Goal: Task Accomplishment & Management: Use online tool/utility

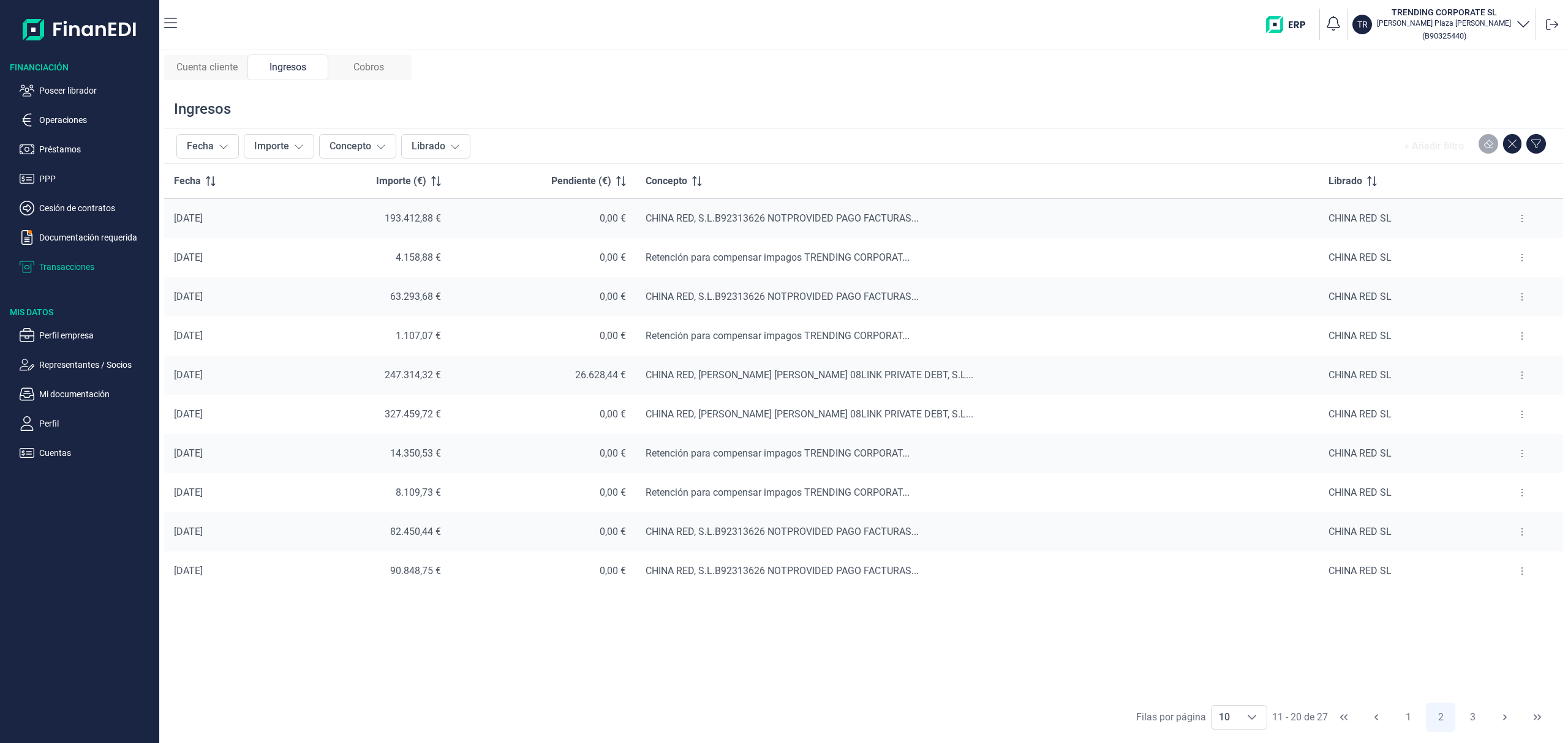
drag, startPoint x: 72, startPoint y: 91, endPoint x: 108, endPoint y: 106, distance: 39.0
click at [74, 90] on p "Poseer librador" at bounding box center [97, 91] width 115 height 15
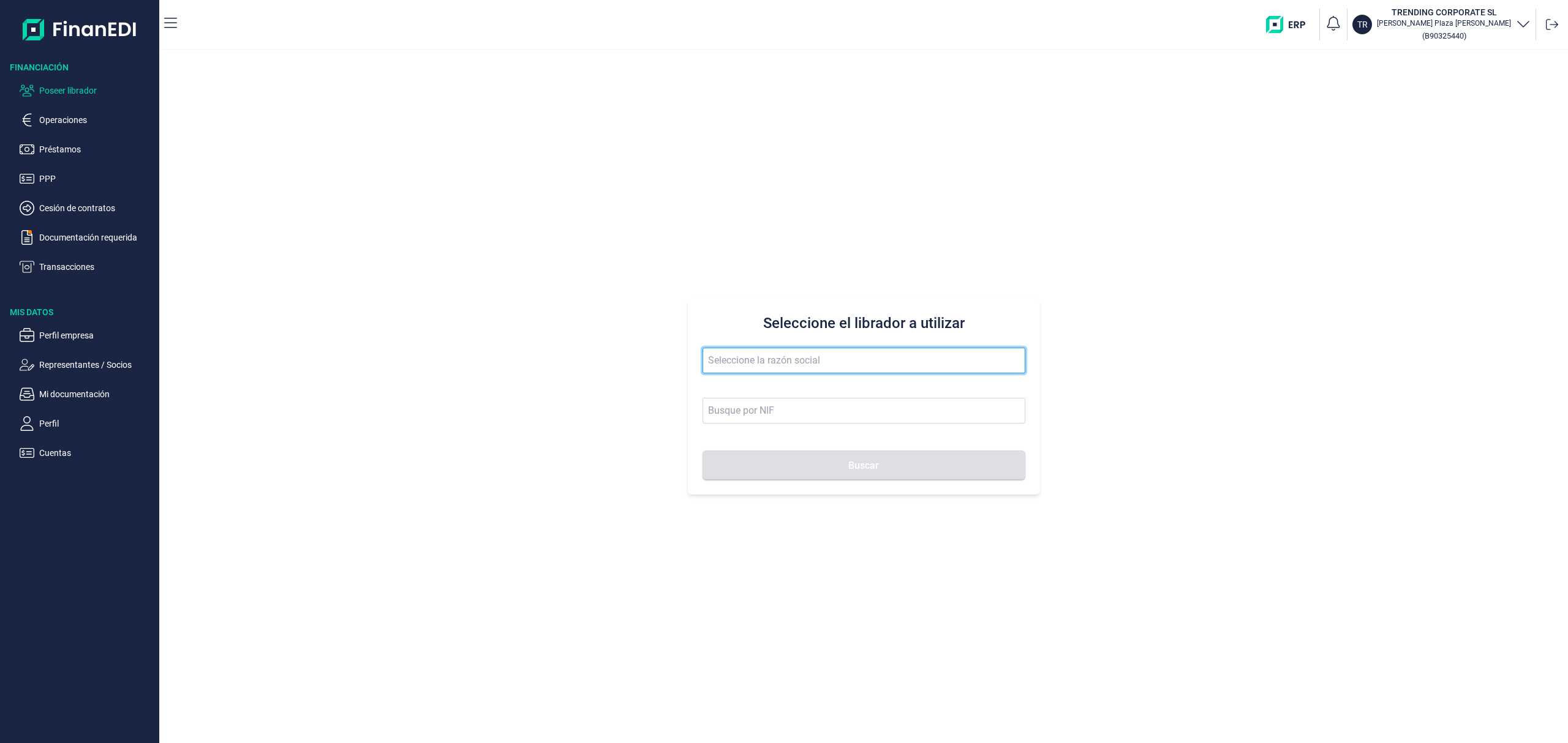
click at [724, 359] on input "text" at bounding box center [864, 361] width 323 height 26
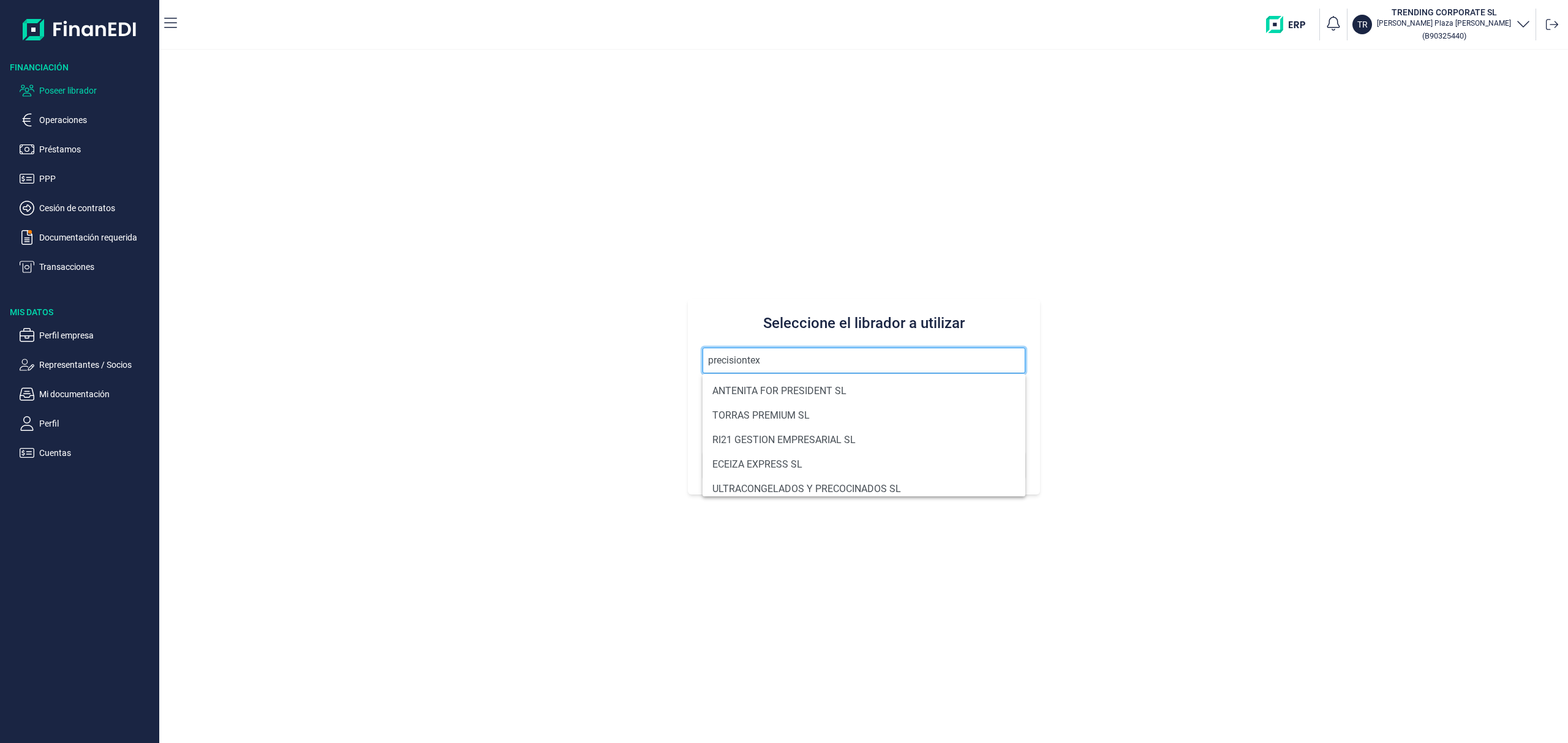
click at [703, 450] on button "Buscar" at bounding box center [864, 465] width 323 height 29
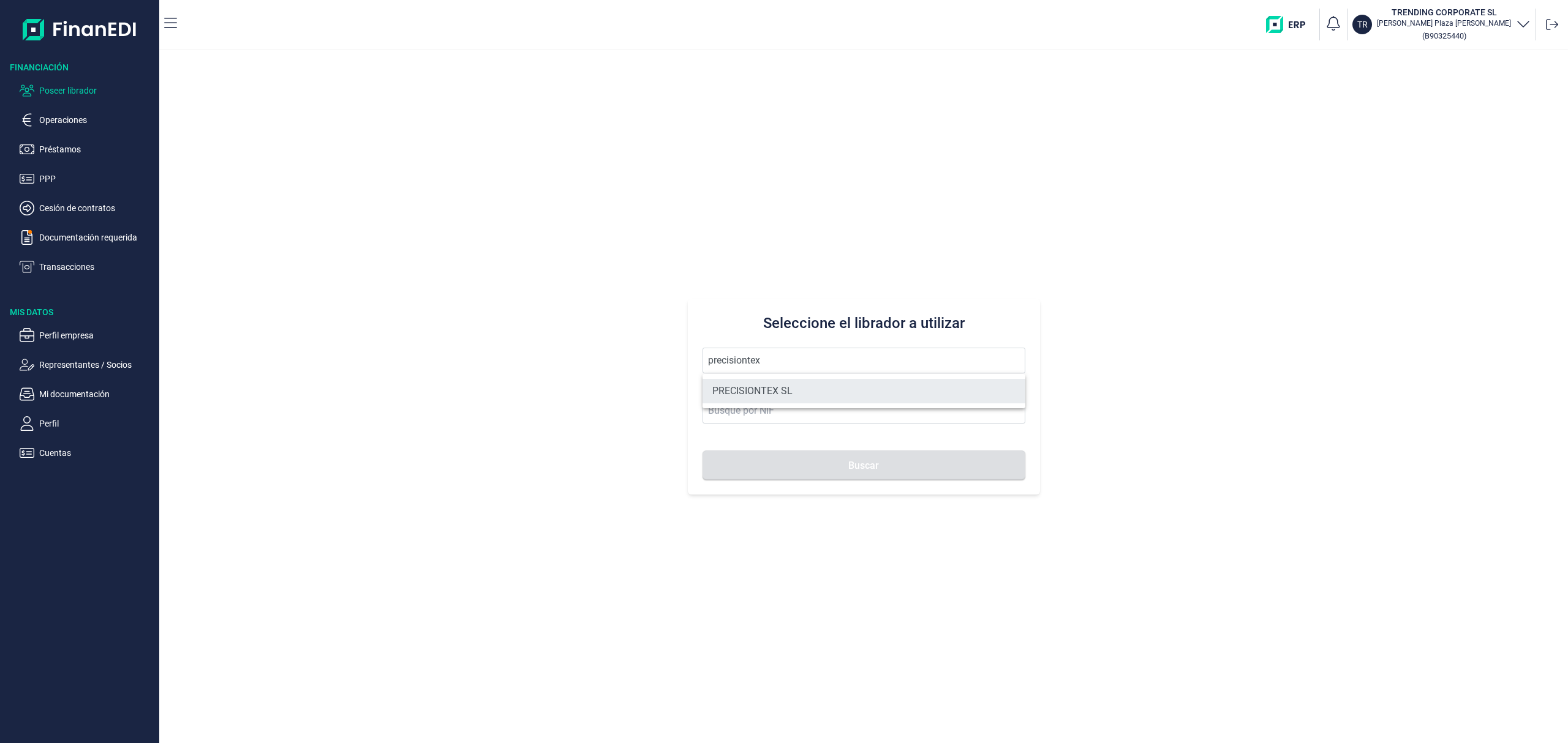
click at [819, 387] on li "PRECISIONTEX SL" at bounding box center [864, 391] width 323 height 25
type input "PRECISIONTEX SL"
type input "B97183255"
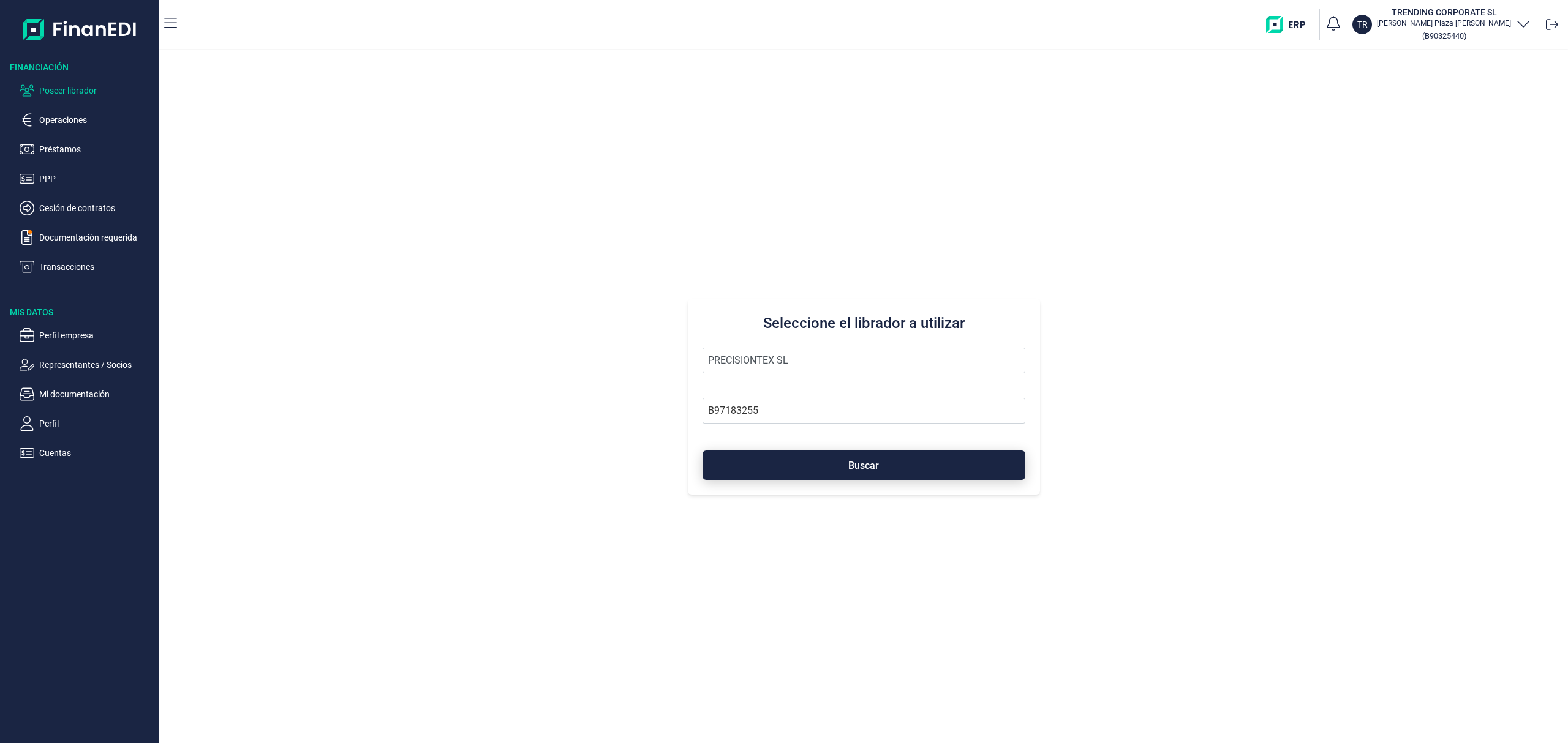
click at [855, 468] on span "Buscar" at bounding box center [863, 465] width 31 height 9
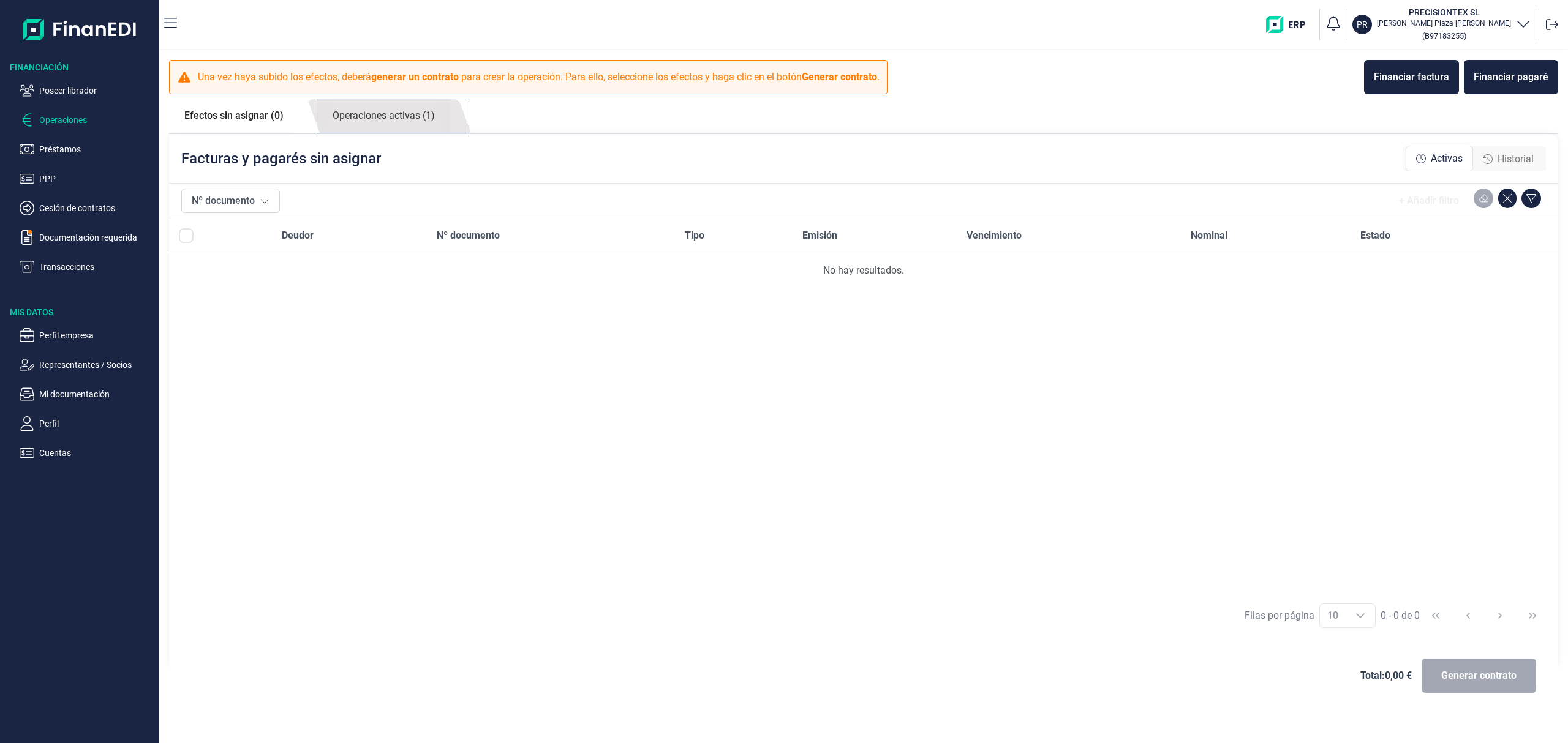
drag, startPoint x: 428, startPoint y: 117, endPoint x: 442, endPoint y: 124, distance: 15.7
click at [427, 117] on link "Operaciones activas (1)" at bounding box center [384, 116] width 133 height 34
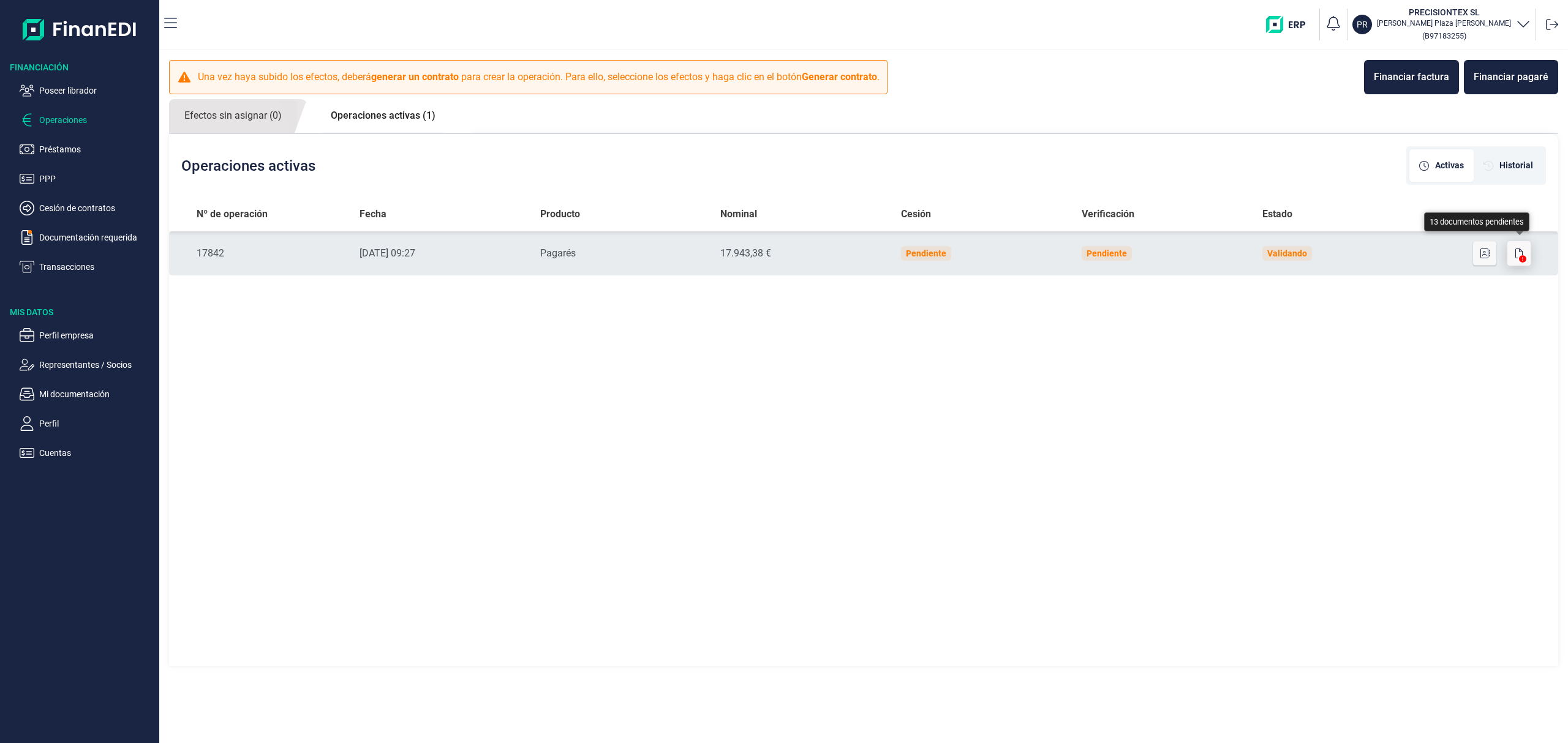
click at [1520, 252] on icon "button" at bounding box center [1519, 253] width 7 height 10
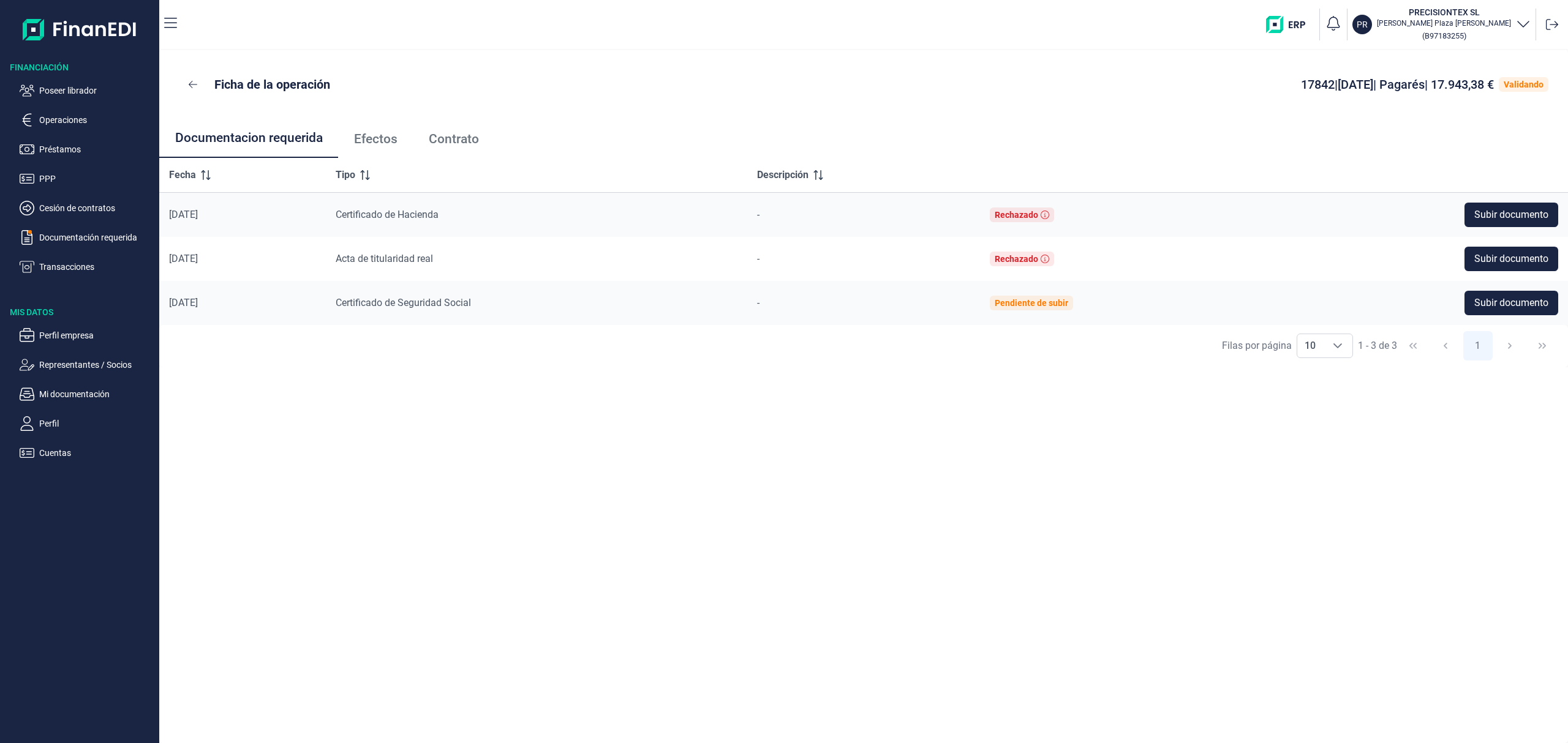
click at [374, 133] on span "Efectos" at bounding box center [376, 139] width 44 height 13
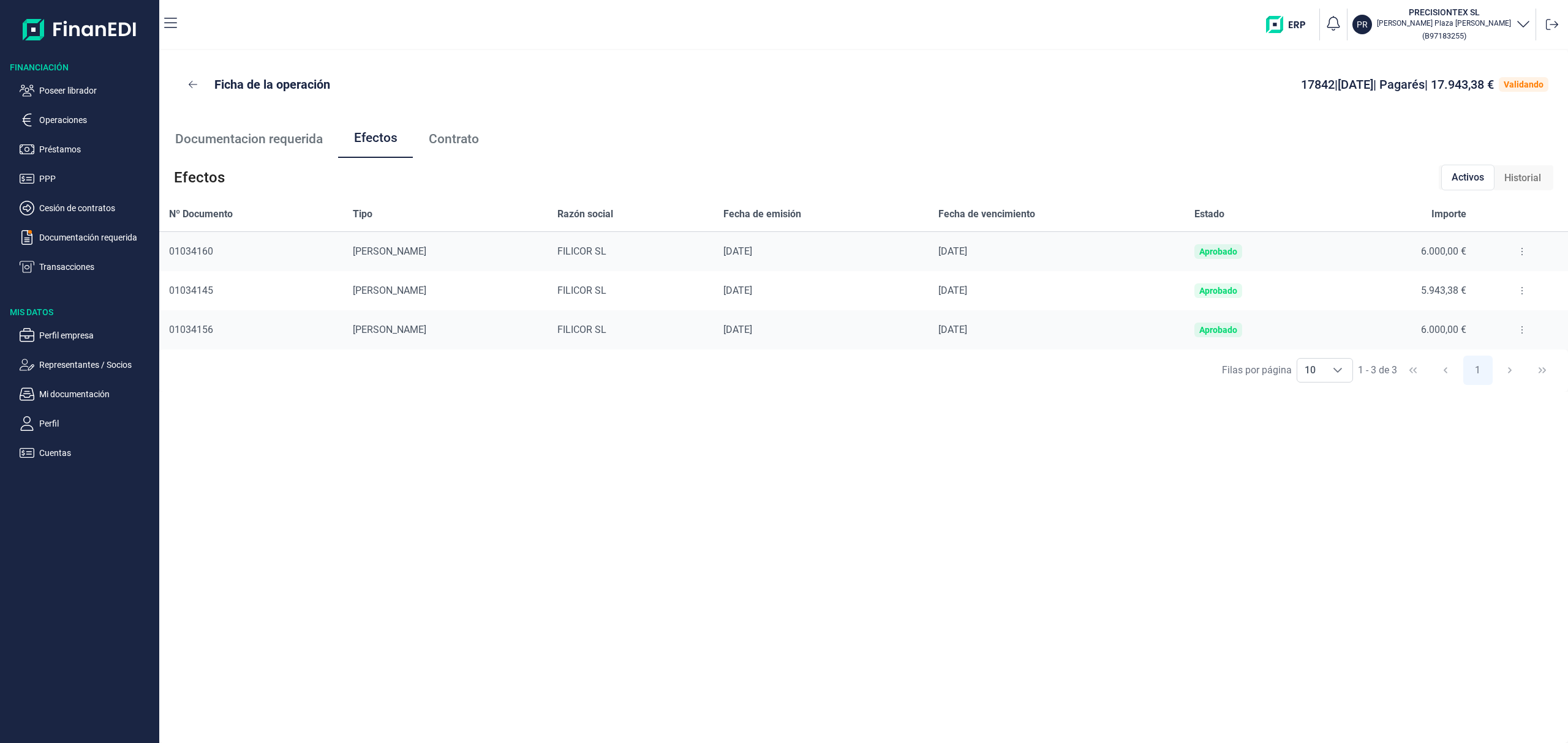
drag, startPoint x: 1512, startPoint y: 252, endPoint x: 1504, endPoint y: 255, distance: 8.5
click at [1512, 251] on button at bounding box center [1522, 252] width 22 height 20
click at [1485, 285] on span "Detalles efecto" at bounding box center [1478, 282] width 56 height 12
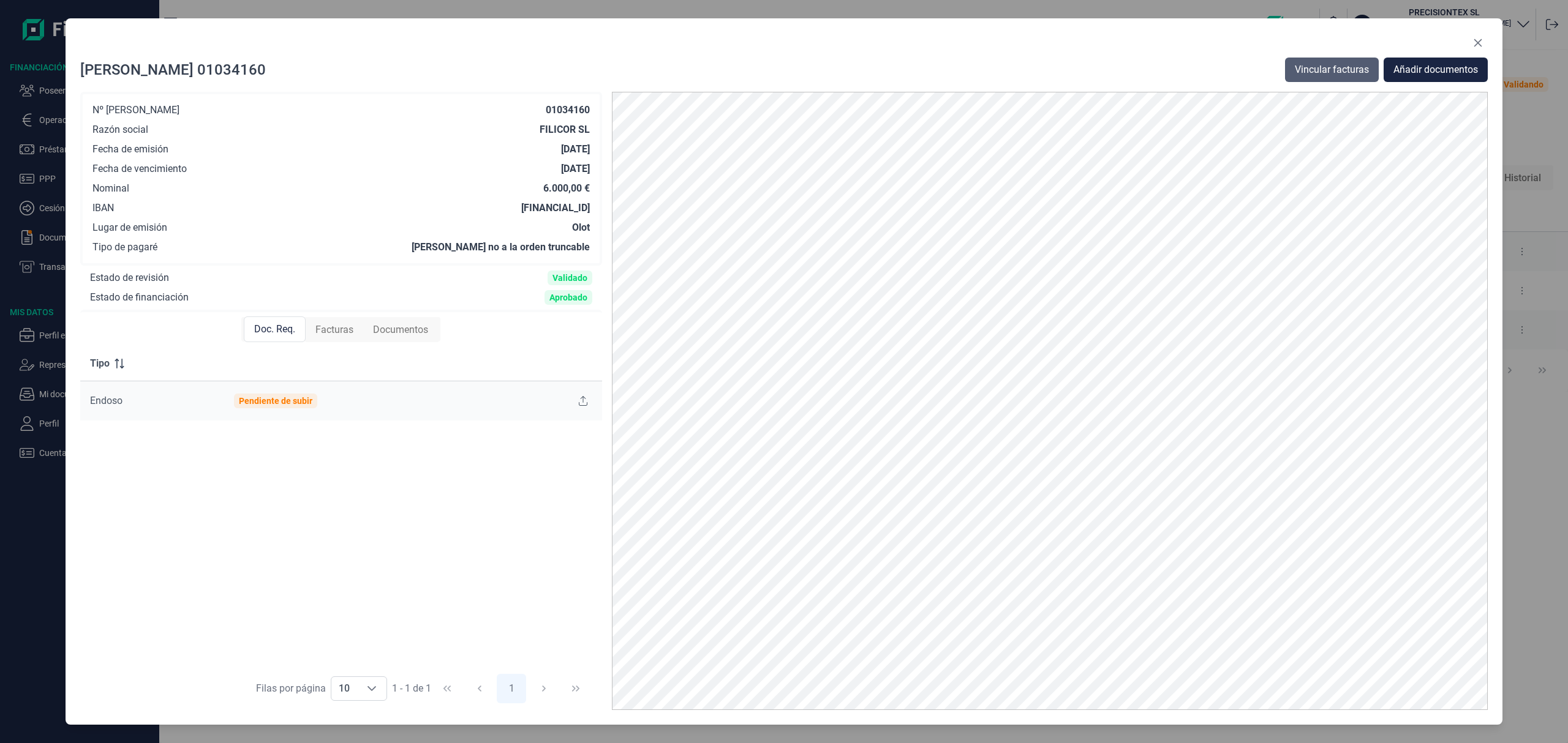
click at [1327, 60] on button "Vincular facturas" at bounding box center [1332, 70] width 94 height 25
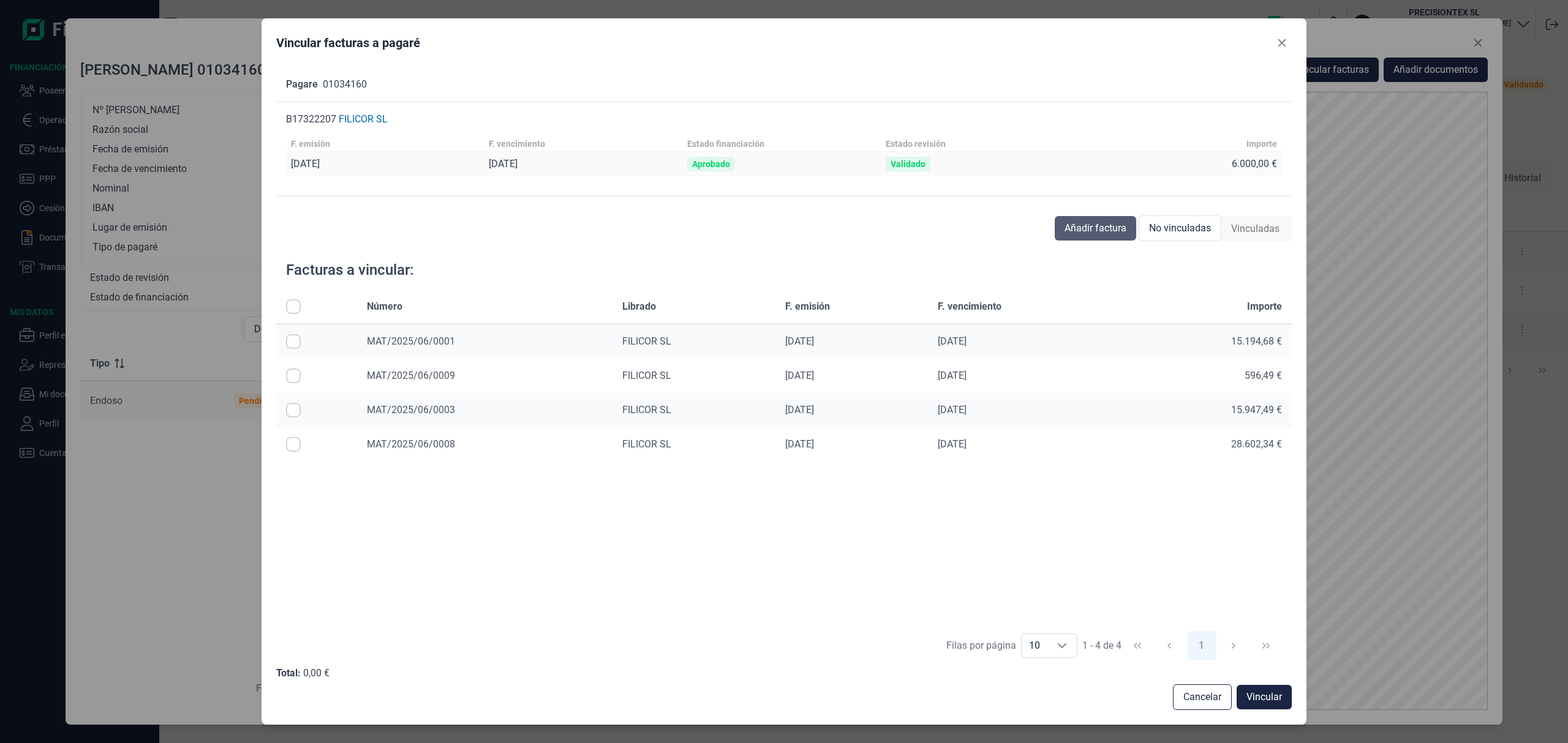
click at [1096, 226] on span "Añadir factura" at bounding box center [1095, 228] width 62 height 15
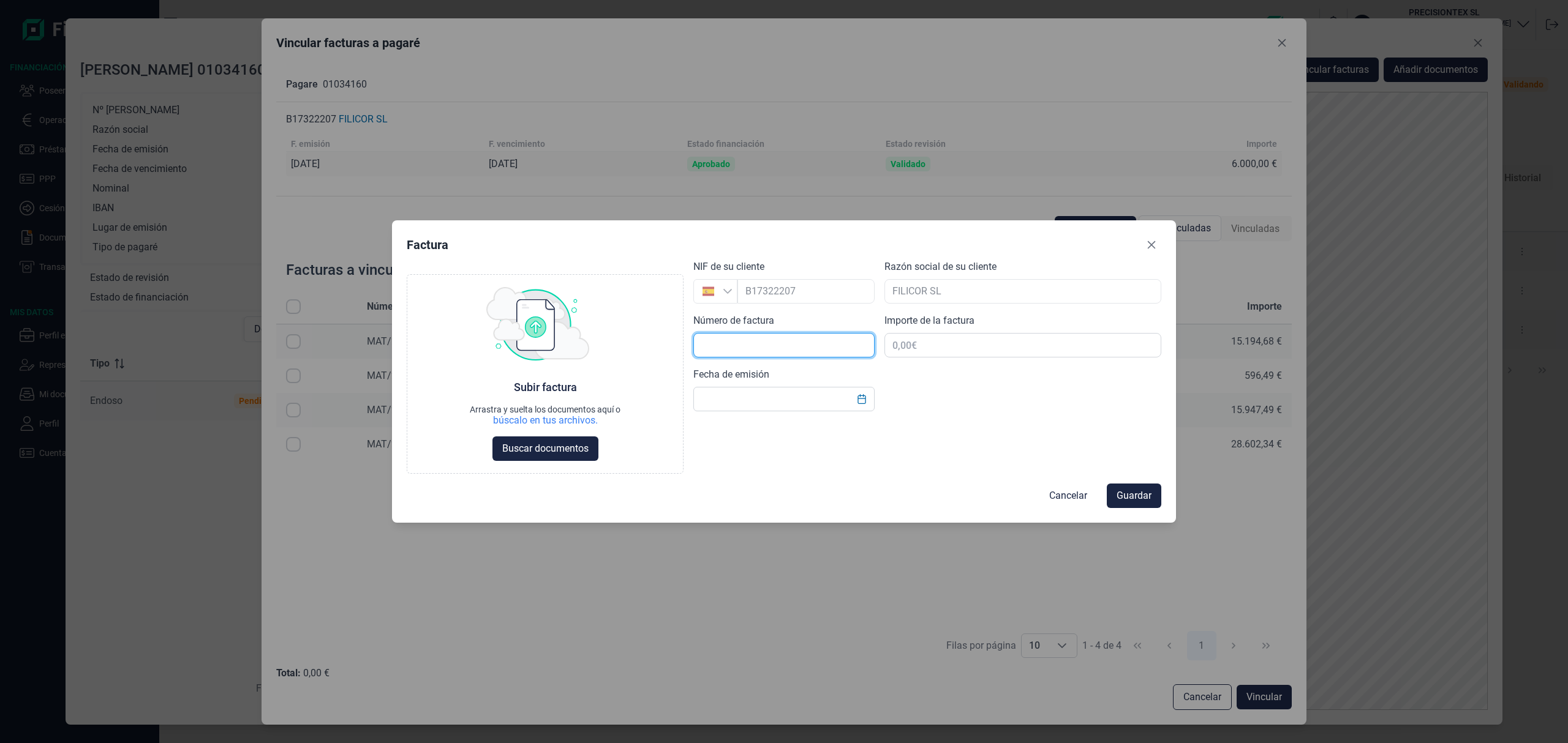
click at [758, 352] on input "text" at bounding box center [784, 345] width 181 height 25
drag, startPoint x: 762, startPoint y: 347, endPoint x: 611, endPoint y: 290, distance: 161.4
click at [612, 290] on div "Choose Subir factura Arrastra y suelta los documentos aquí o búscalo en tus arc…" at bounding box center [784, 366] width 754 height 215
type input "m"
click at [763, 347] on input "MAT//" at bounding box center [784, 345] width 181 height 25
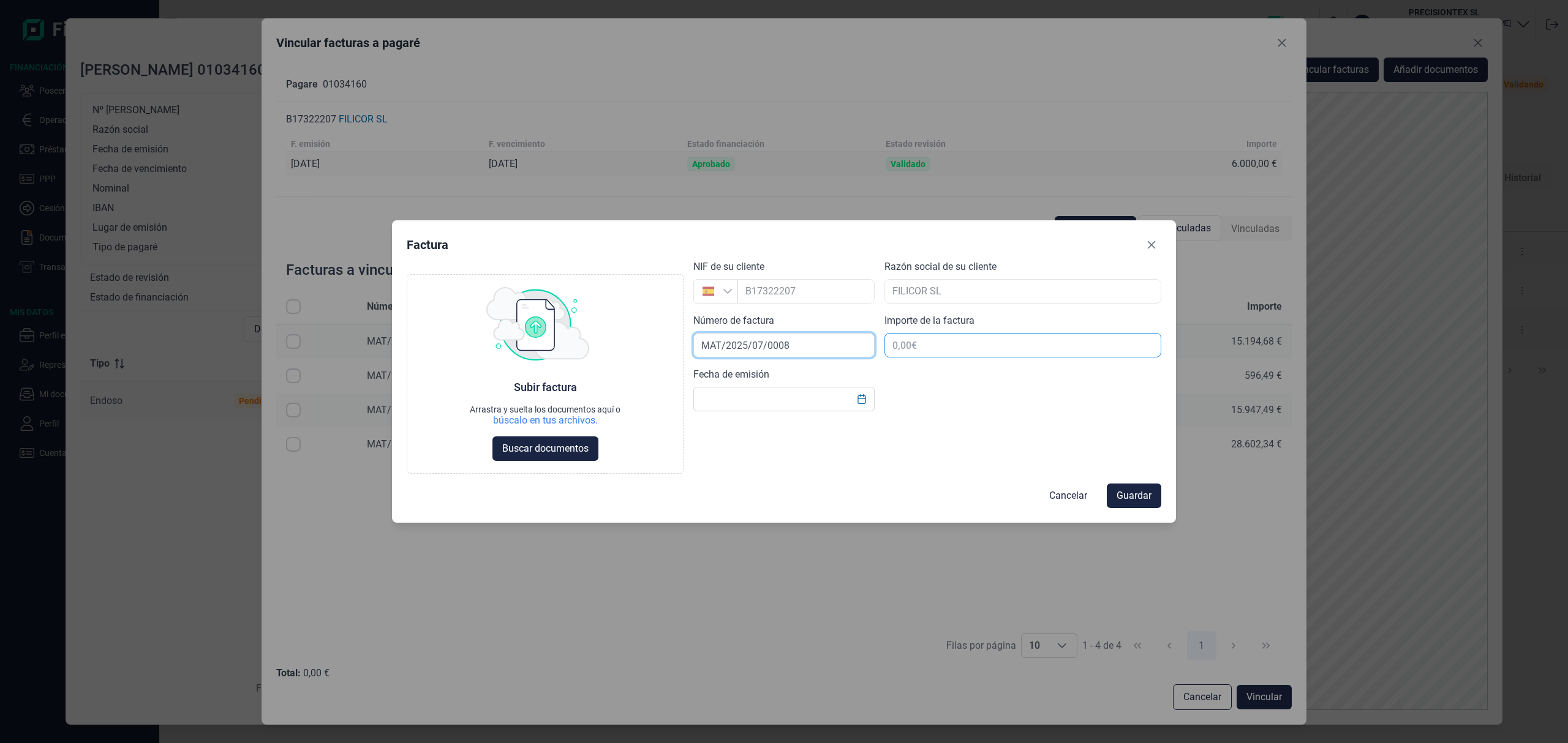
type input "MAT/2025/07/0008"
click at [991, 346] on input "text" at bounding box center [1022, 345] width 277 height 25
type input "18.834,85 €"
click at [760, 402] on input "text" at bounding box center [784, 399] width 181 height 25
click at [855, 408] on button "Choose Date" at bounding box center [862, 399] width 23 height 22
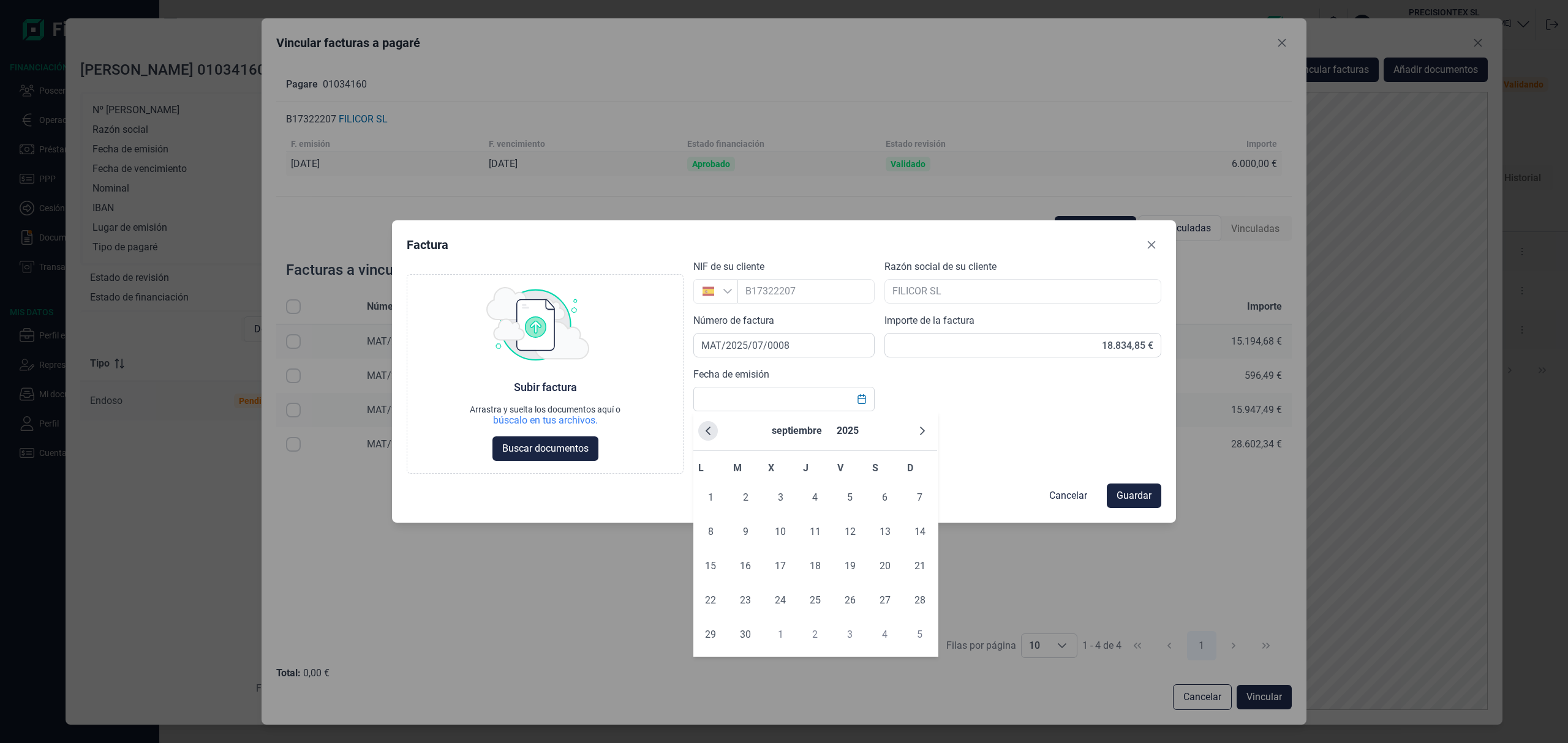
click at [709, 434] on icon "Previous Month" at bounding box center [708, 431] width 10 height 10
click at [848, 542] on span "11" at bounding box center [850, 532] width 25 height 25
type input "[DATE]"
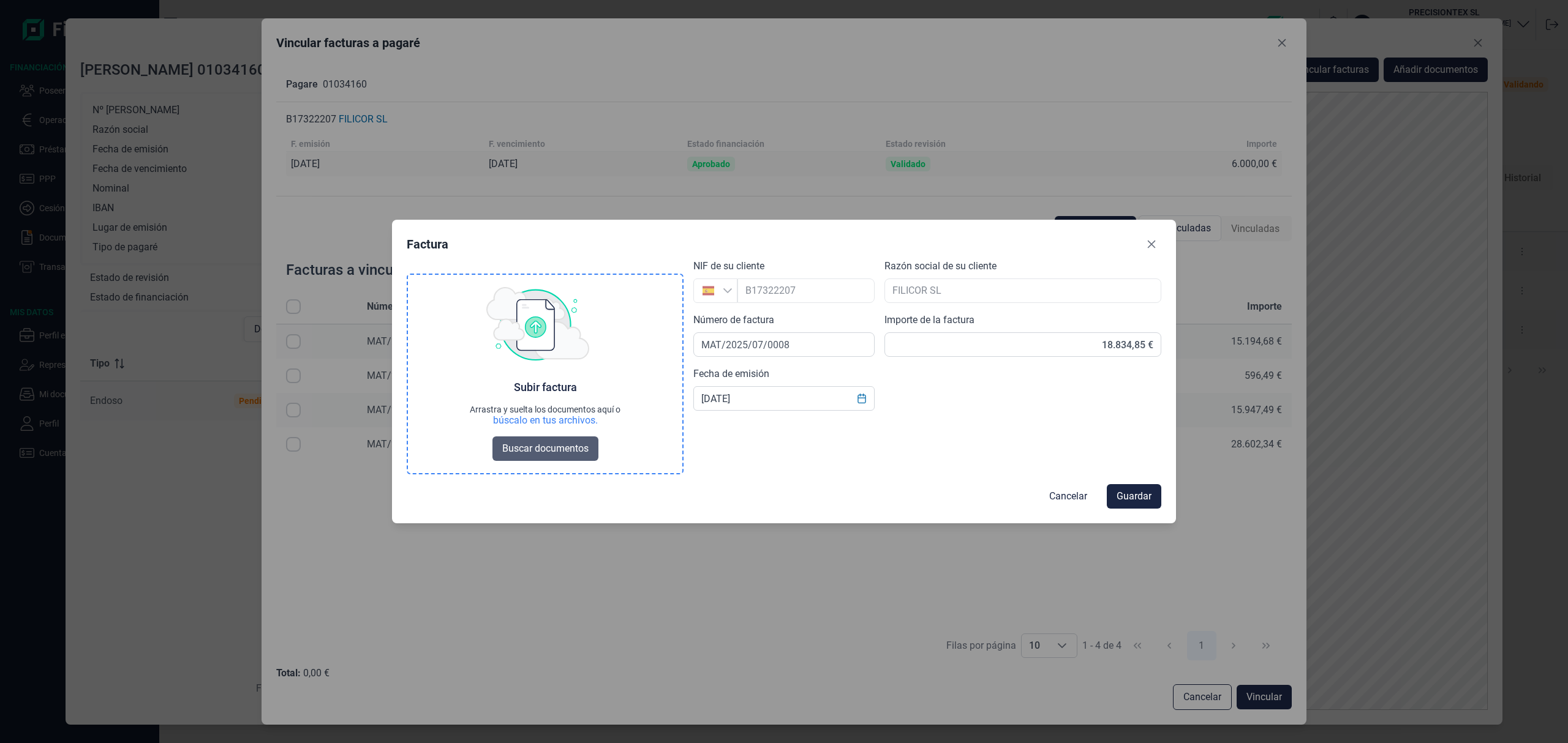
drag, startPoint x: 569, startPoint y: 441, endPoint x: 574, endPoint y: 448, distance: 8.6
click at [568, 442] on span "Buscar documentos" at bounding box center [545, 448] width 87 height 15
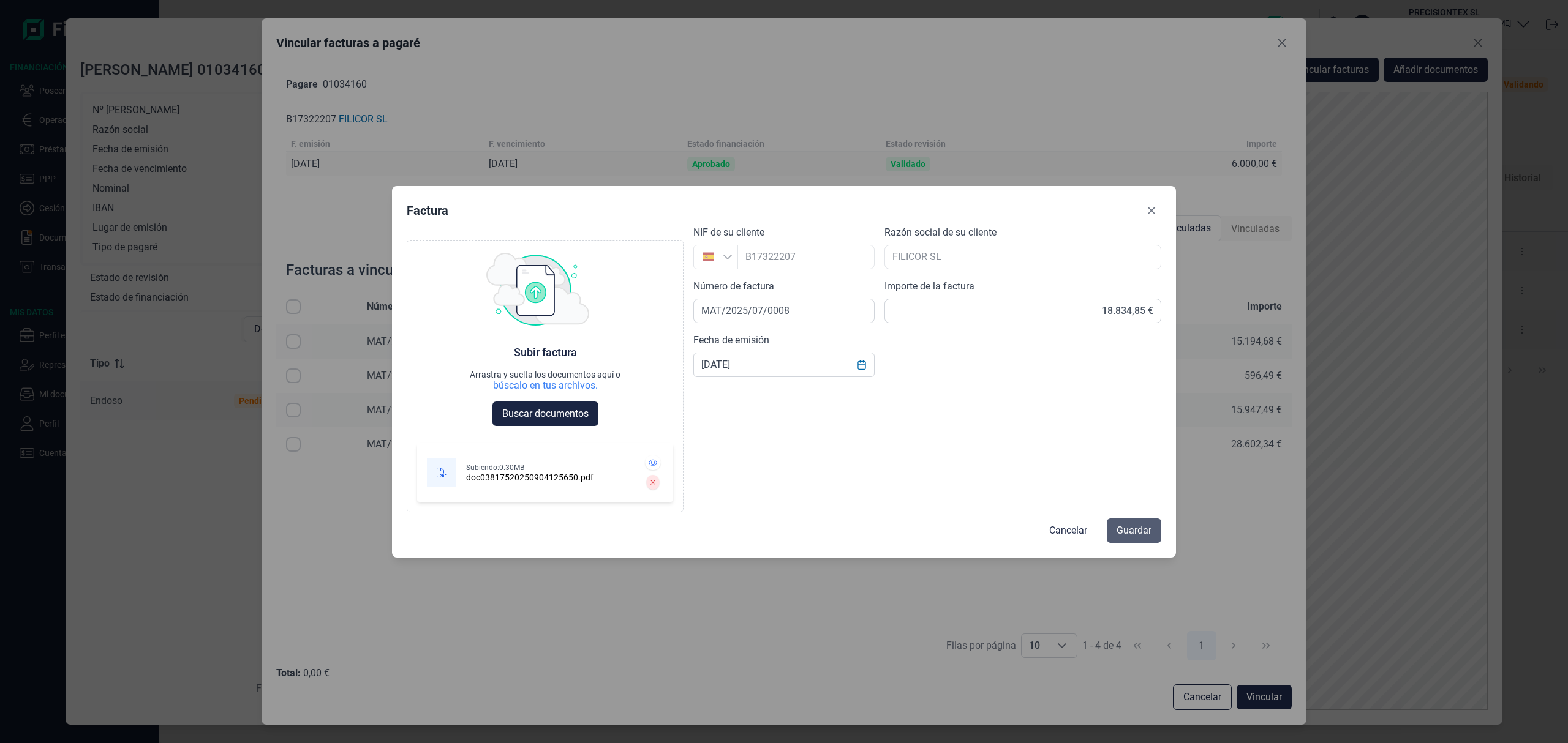
click at [1142, 533] on span "Guardar" at bounding box center [1134, 531] width 35 height 15
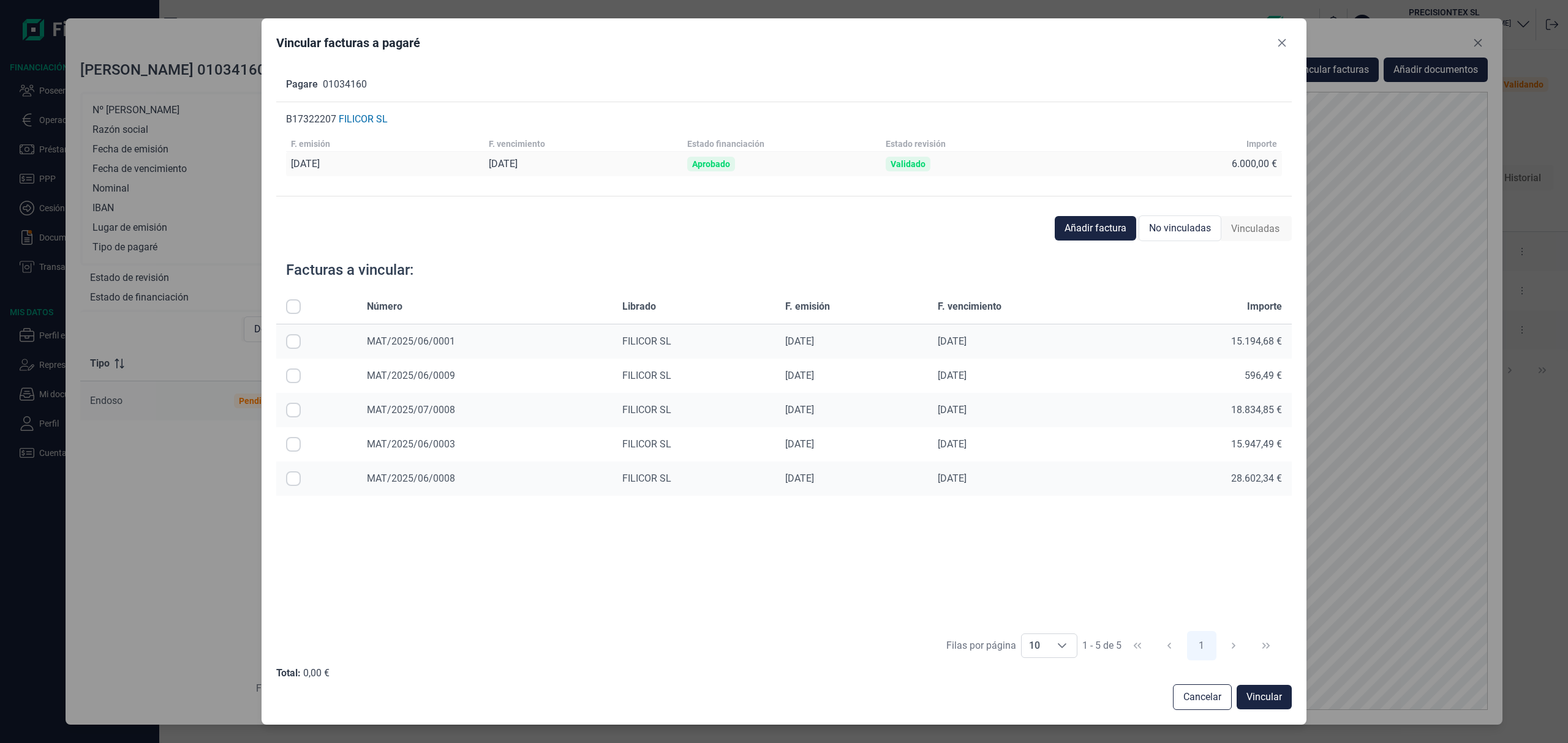
click at [292, 404] on input "Row Selected null" at bounding box center [293, 410] width 15 height 15
checkbox input "true"
click at [1257, 698] on span "Vincular" at bounding box center [1264, 698] width 36 height 15
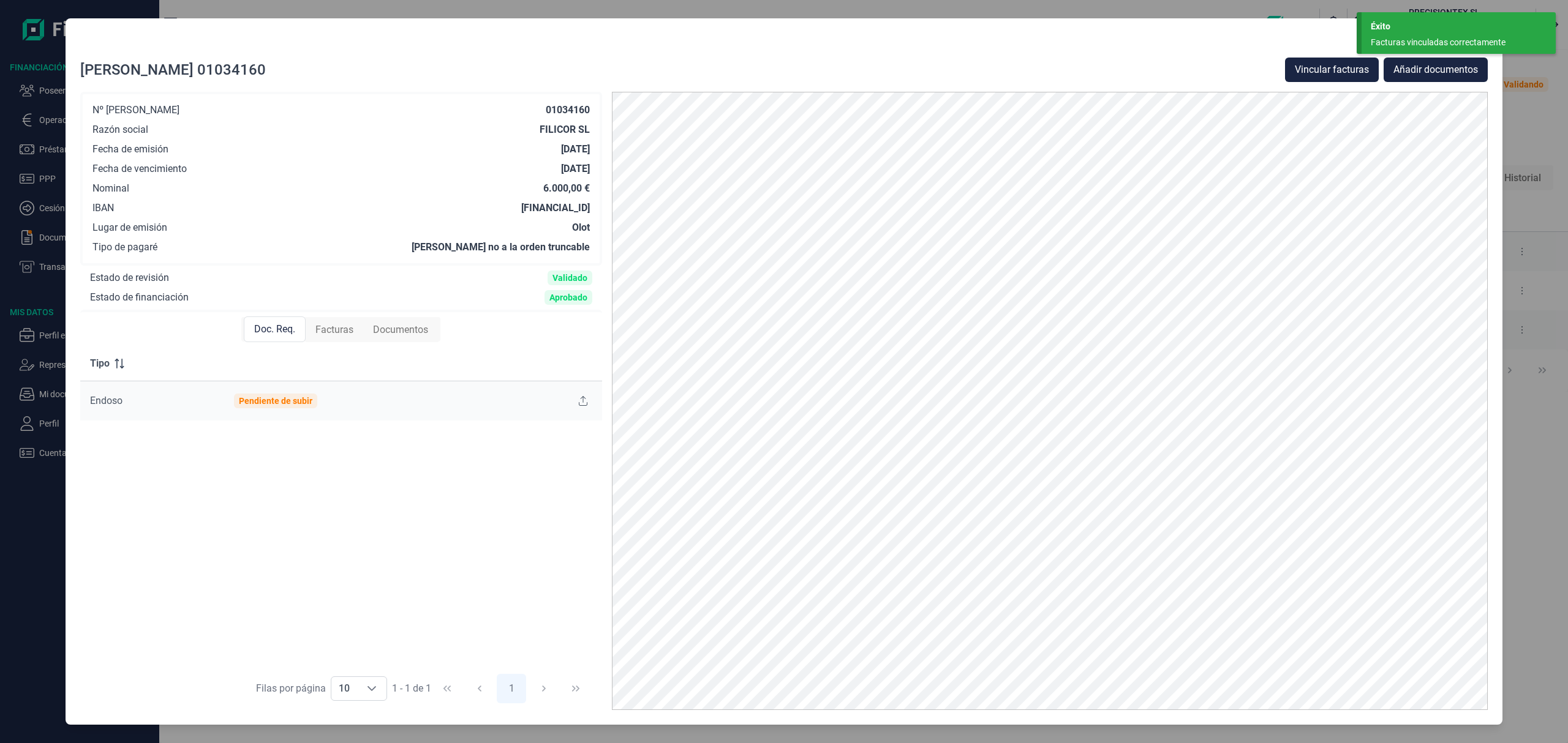
click at [1536, 126] on div "[PERSON_NAME] 01034160 Vincular facturas Añadir documentos Nº [PERSON_NAME] 010…" at bounding box center [784, 371] width 1568 height 743
click at [1487, 18] on div "Éxito Facturas vinculadas correctamente" at bounding box center [1458, 33] width 194 height 42
click at [1473, 42] on icon "Close" at bounding box center [1478, 43] width 10 height 10
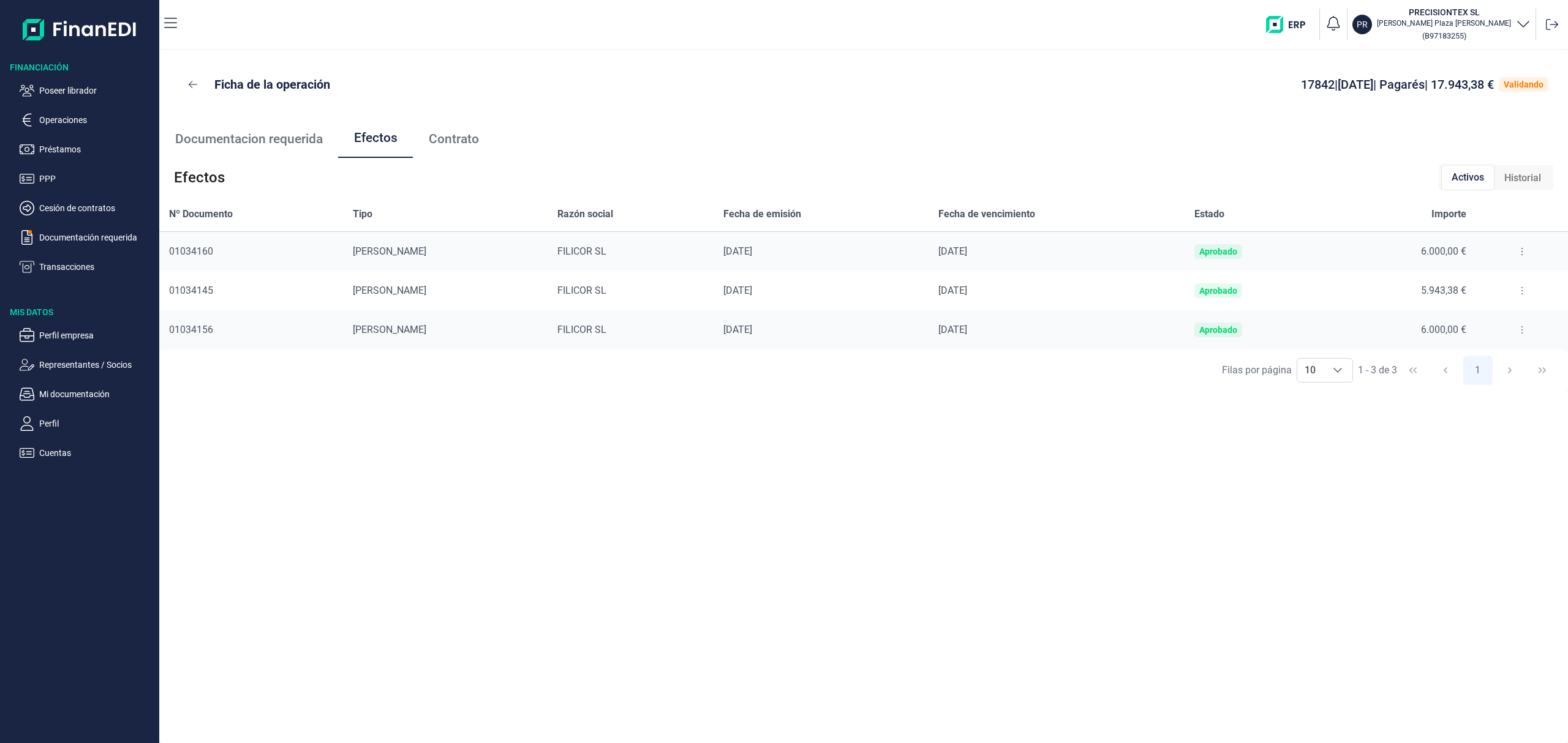
click at [1511, 285] on button at bounding box center [1522, 291] width 22 height 20
click at [1469, 316] on span "Detalles efecto" at bounding box center [1478, 321] width 56 height 12
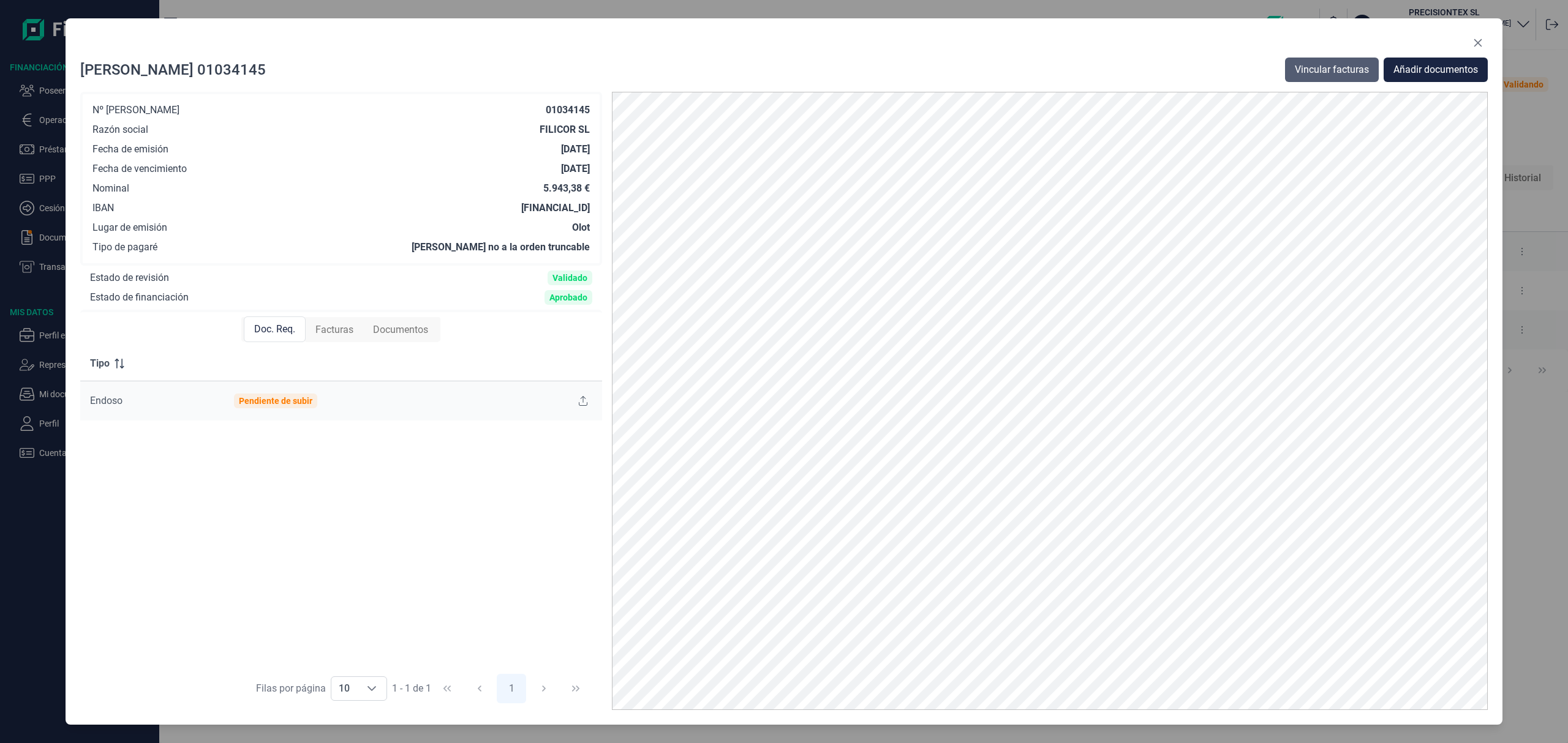
click at [1335, 71] on span "Vincular facturas" at bounding box center [1332, 70] width 74 height 15
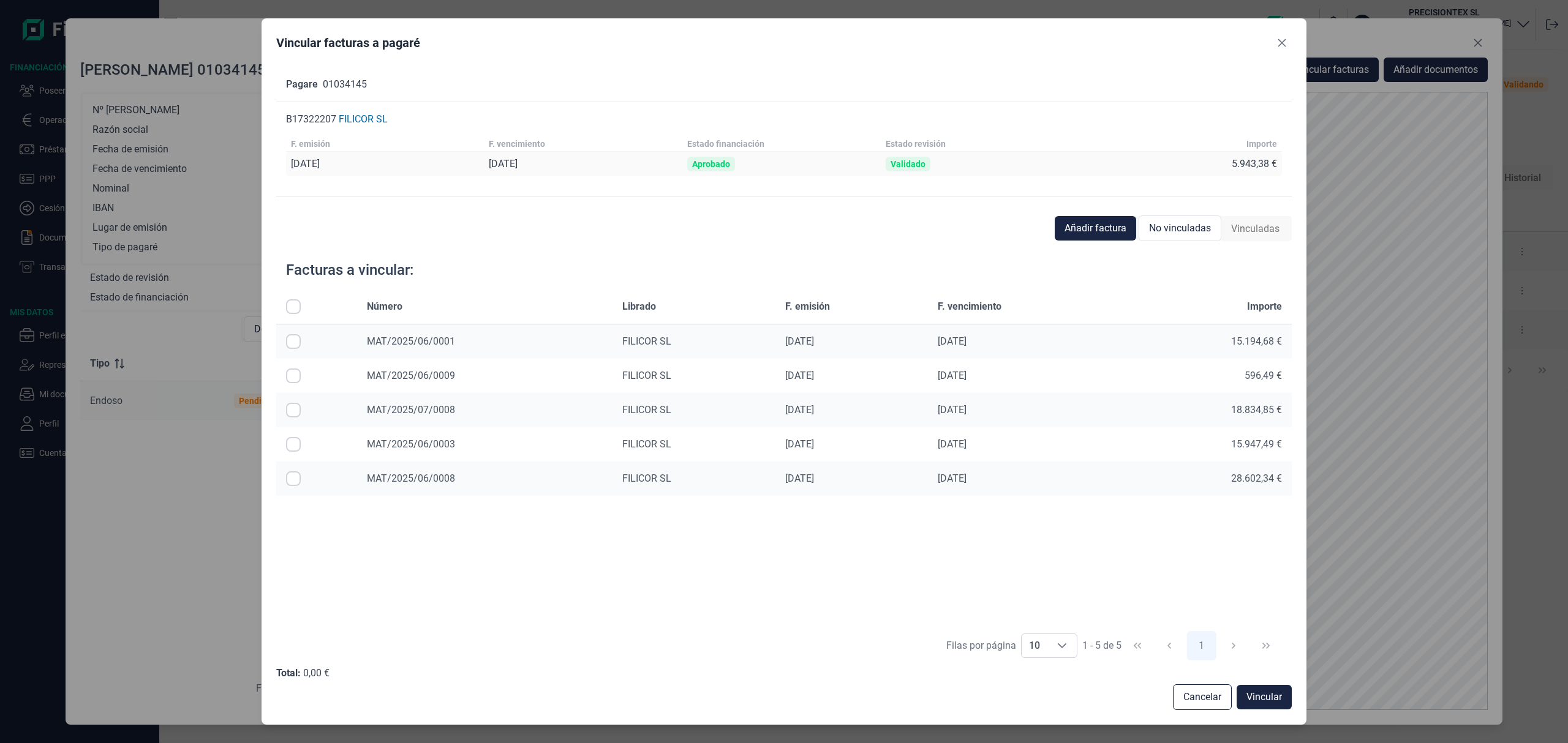
click at [289, 480] on input "Row Selected null" at bounding box center [293, 479] width 15 height 15
checkbox input "true"
click at [293, 412] on input "Row Selected null" at bounding box center [293, 410] width 15 height 15
checkbox input "true"
click at [289, 479] on input "Row Unselected null" at bounding box center [293, 479] width 15 height 15
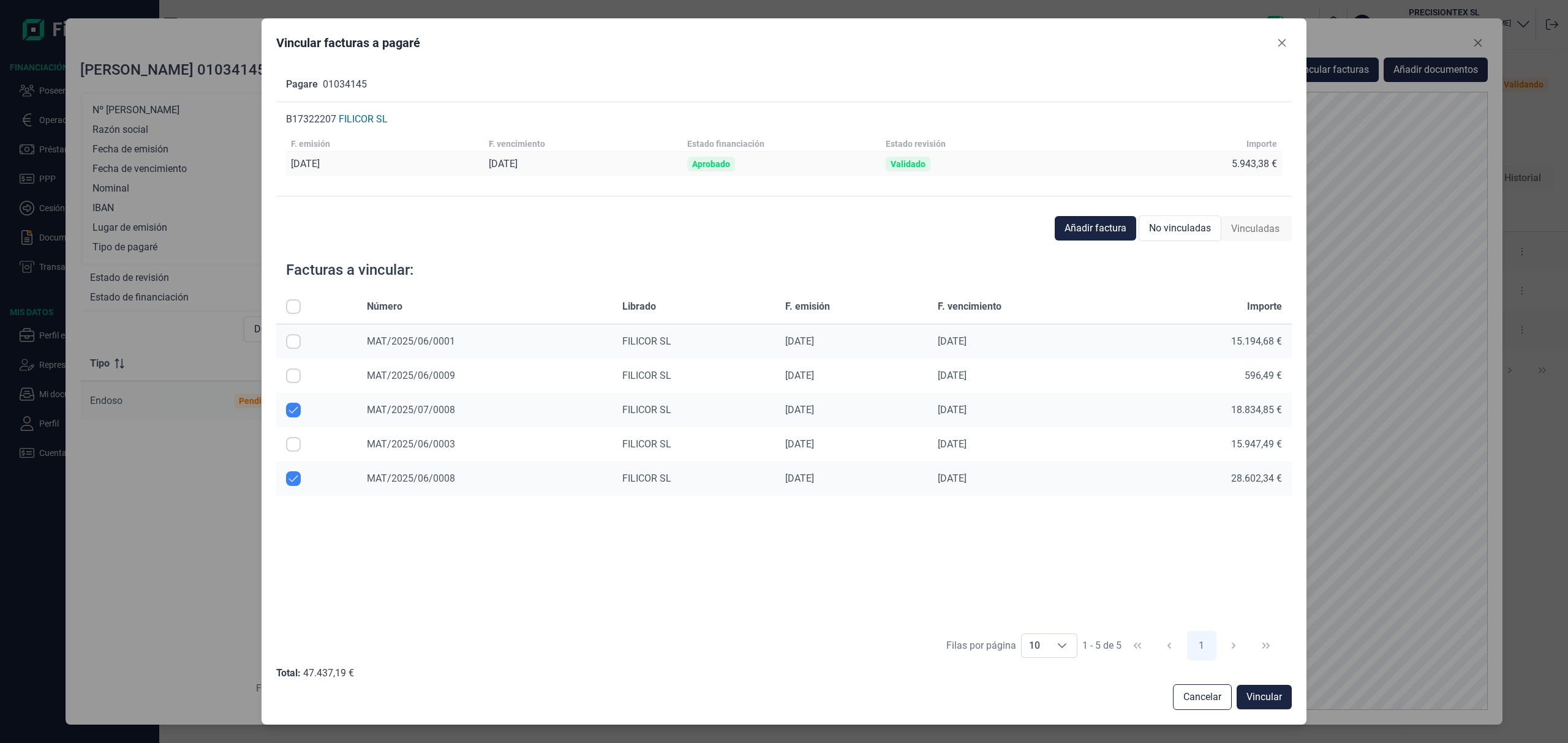
checkbox input "false"
click at [1249, 691] on span "Vincular" at bounding box center [1264, 698] width 36 height 15
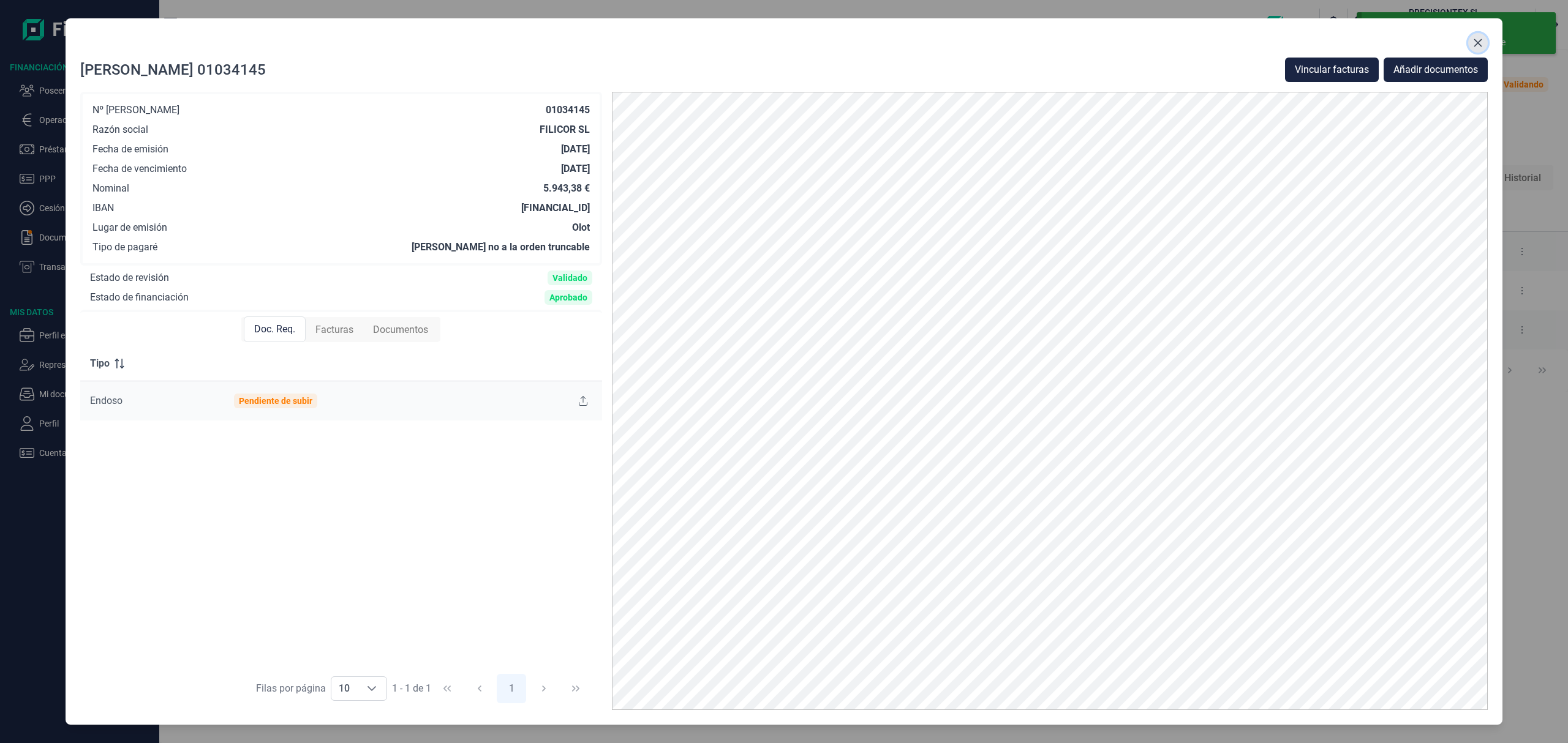
click at [1473, 47] on icon "Close" at bounding box center [1478, 43] width 10 height 10
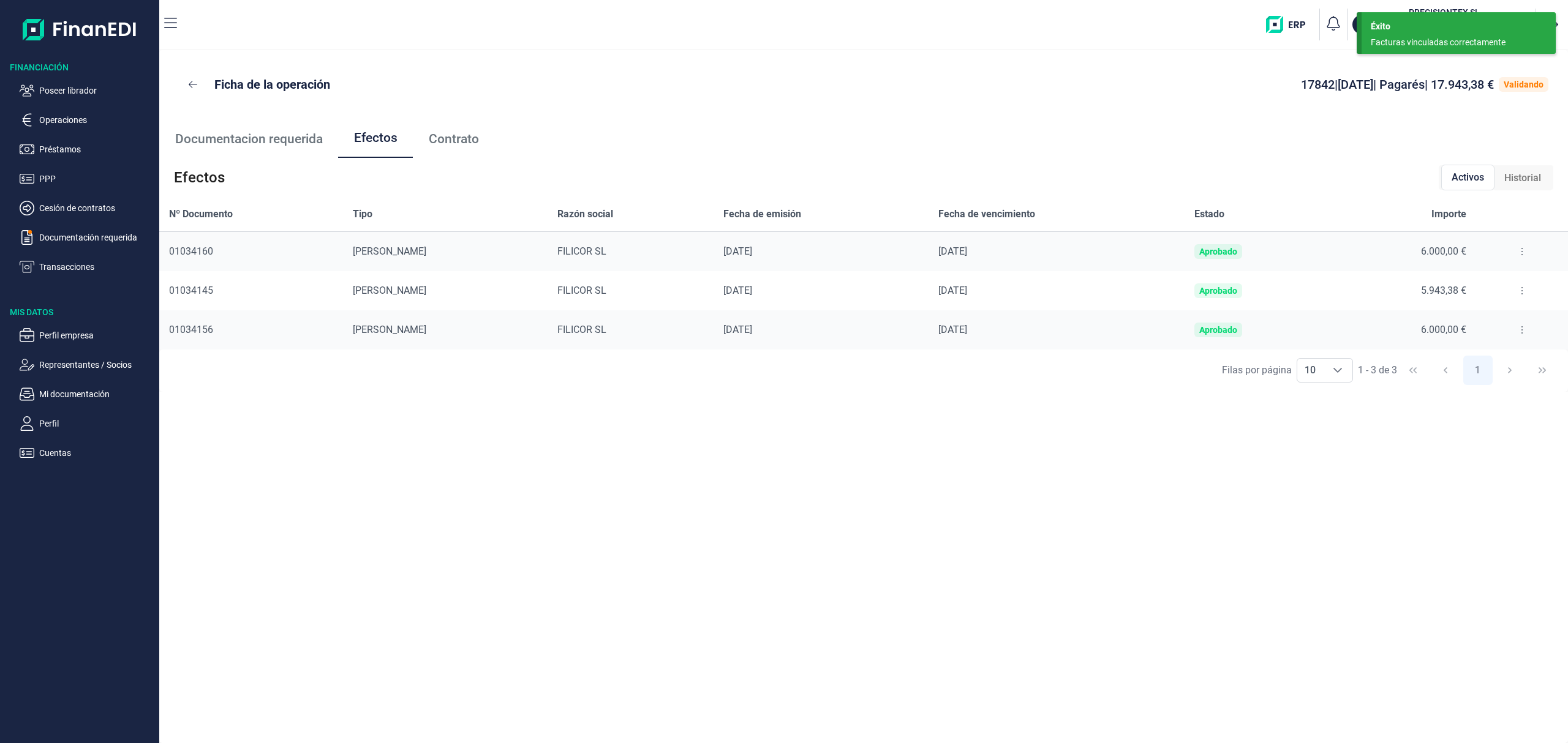
click at [1517, 336] on button at bounding box center [1522, 330] width 22 height 20
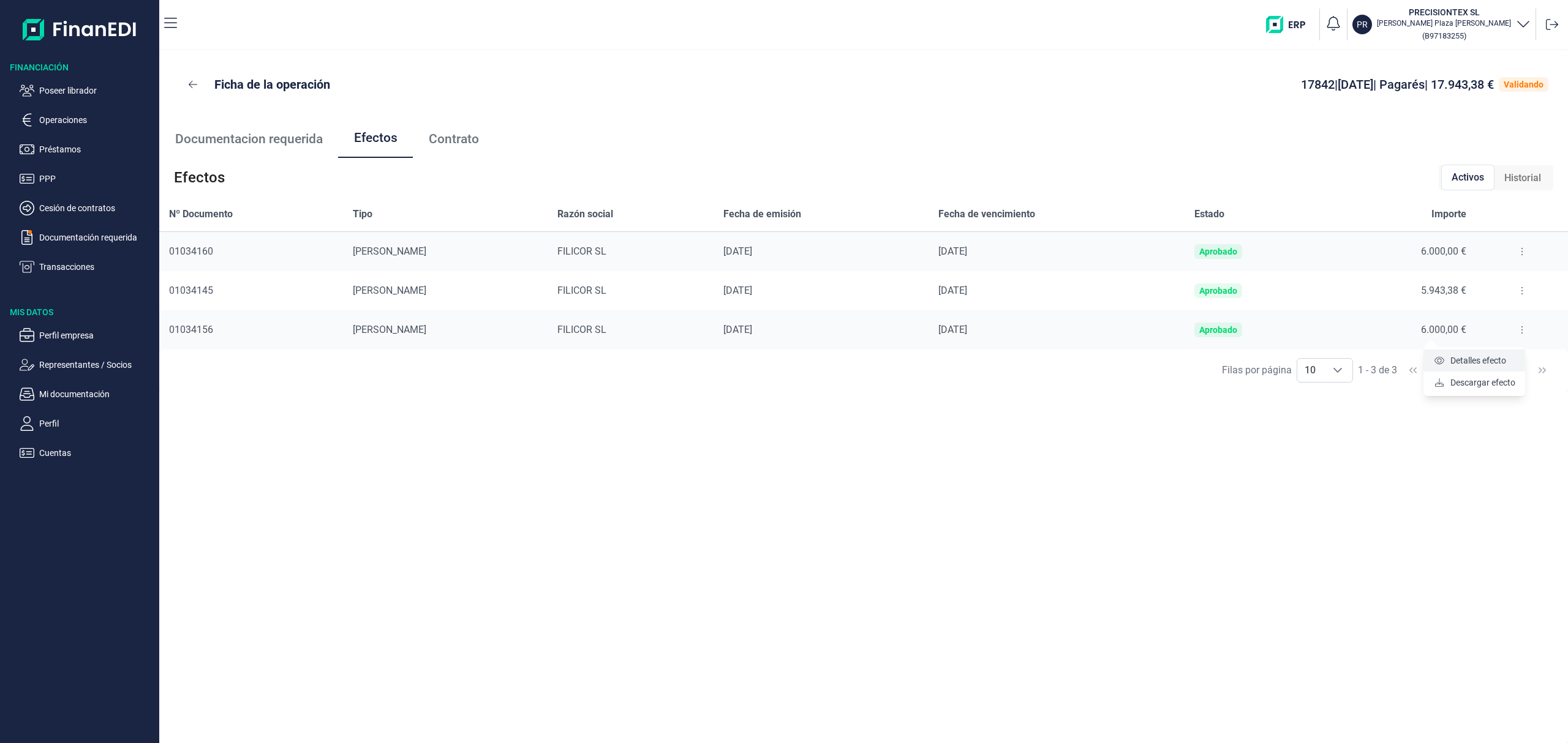
click at [1490, 361] on span "Detalles efecto" at bounding box center [1478, 361] width 56 height 12
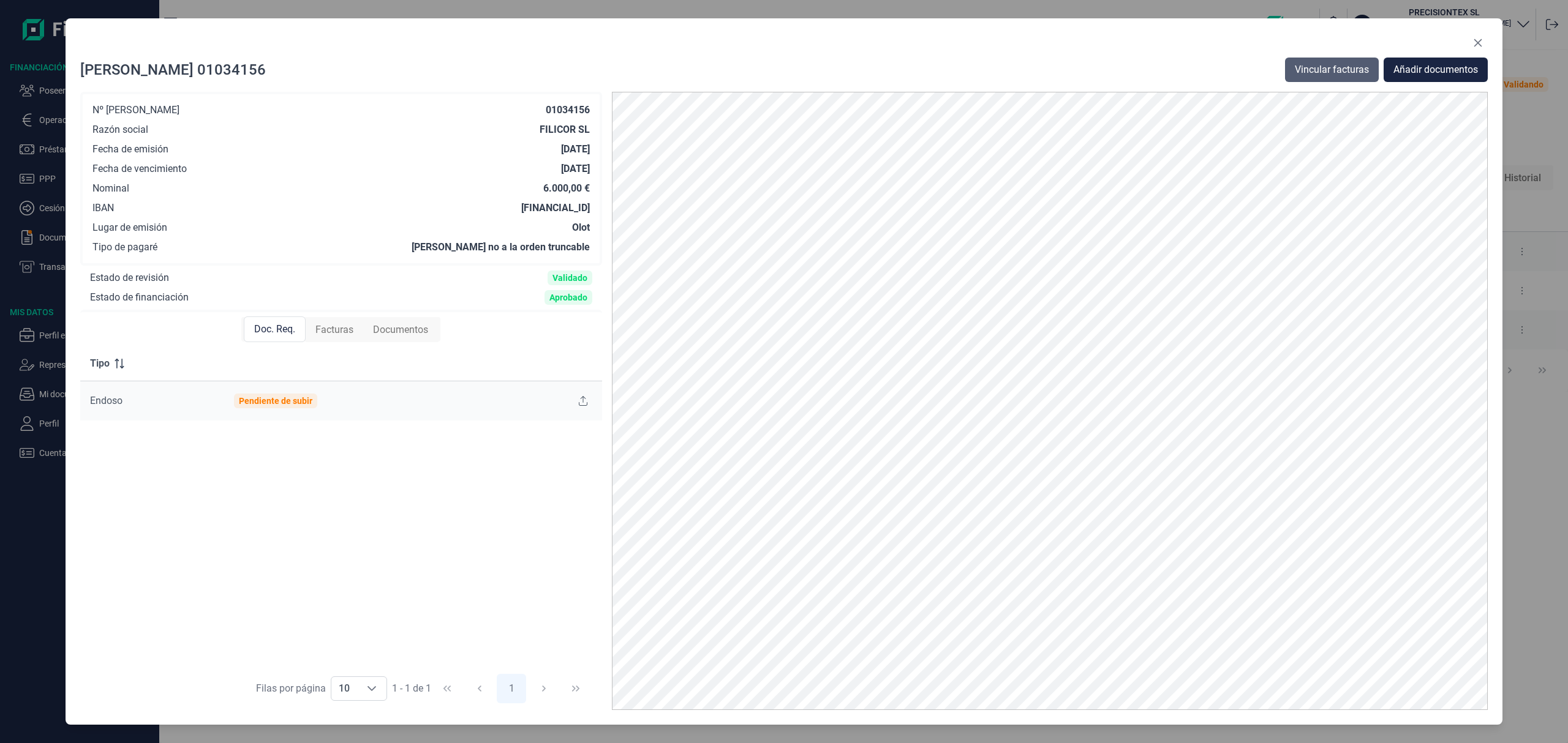
click at [1350, 70] on span "Vincular facturas" at bounding box center [1332, 70] width 74 height 15
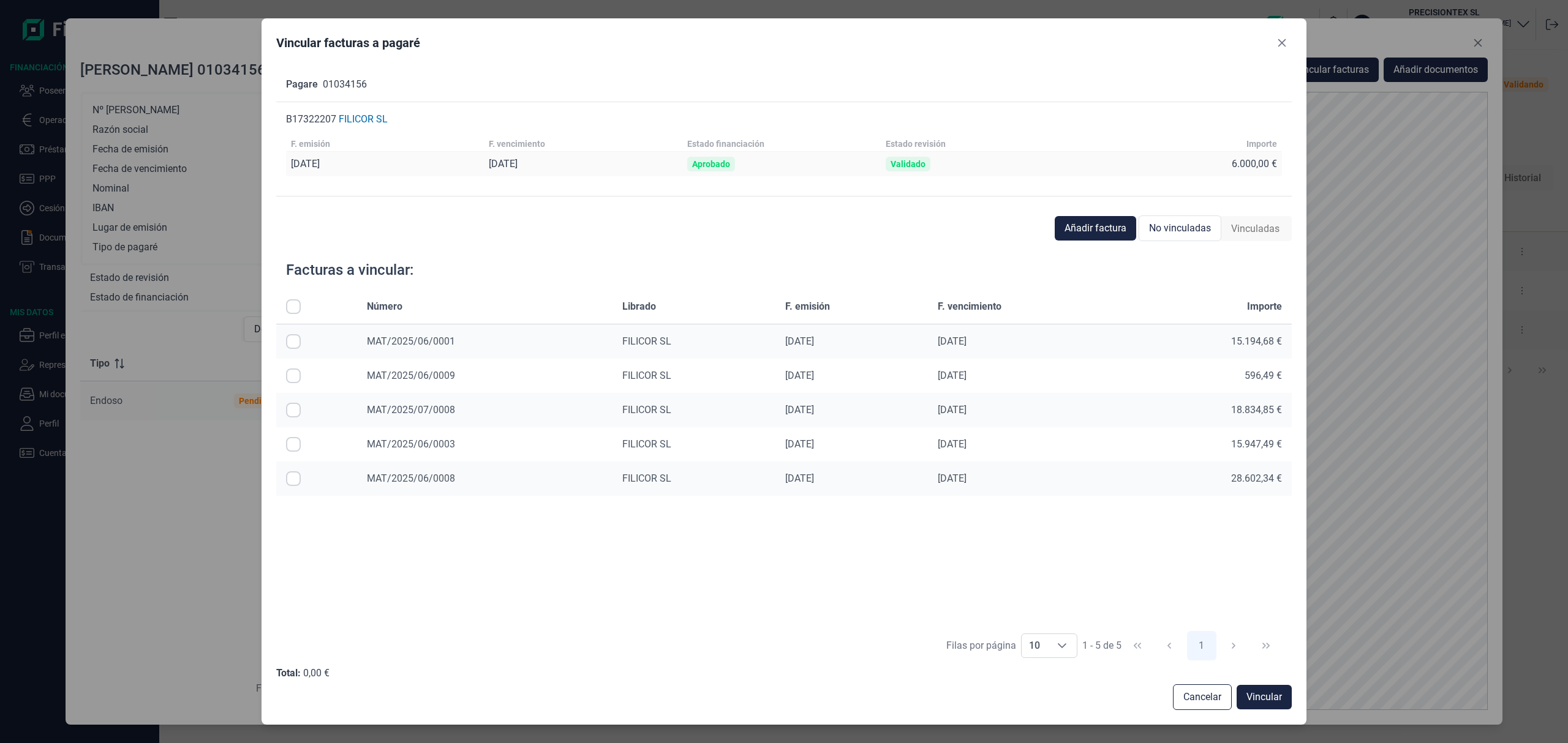
click at [295, 404] on input "Row Selected null" at bounding box center [293, 410] width 15 height 15
checkbox input "true"
click at [1248, 695] on span "Vincular" at bounding box center [1264, 698] width 36 height 15
